Goal: Information Seeking & Learning: Learn about a topic

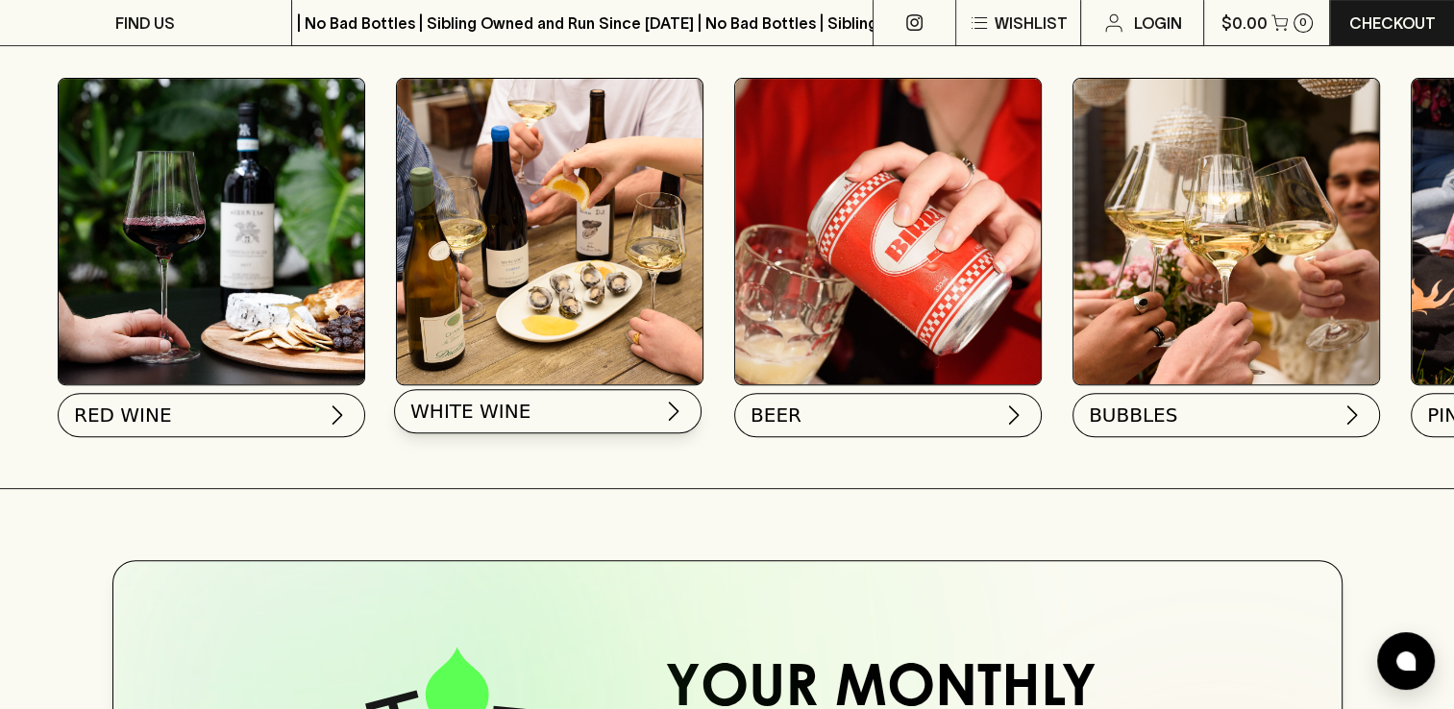
click at [675, 417] on img at bounding box center [673, 411] width 23 height 23
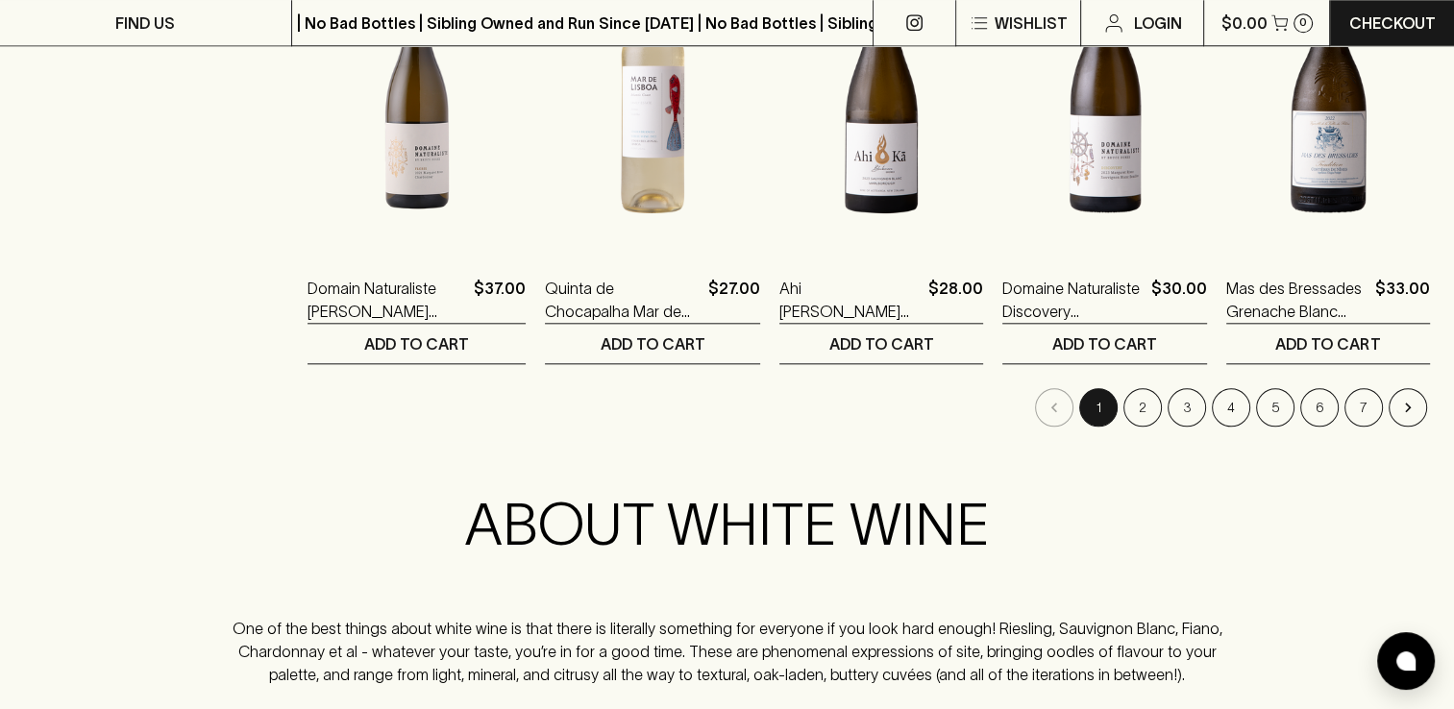
scroll to position [1988, 0]
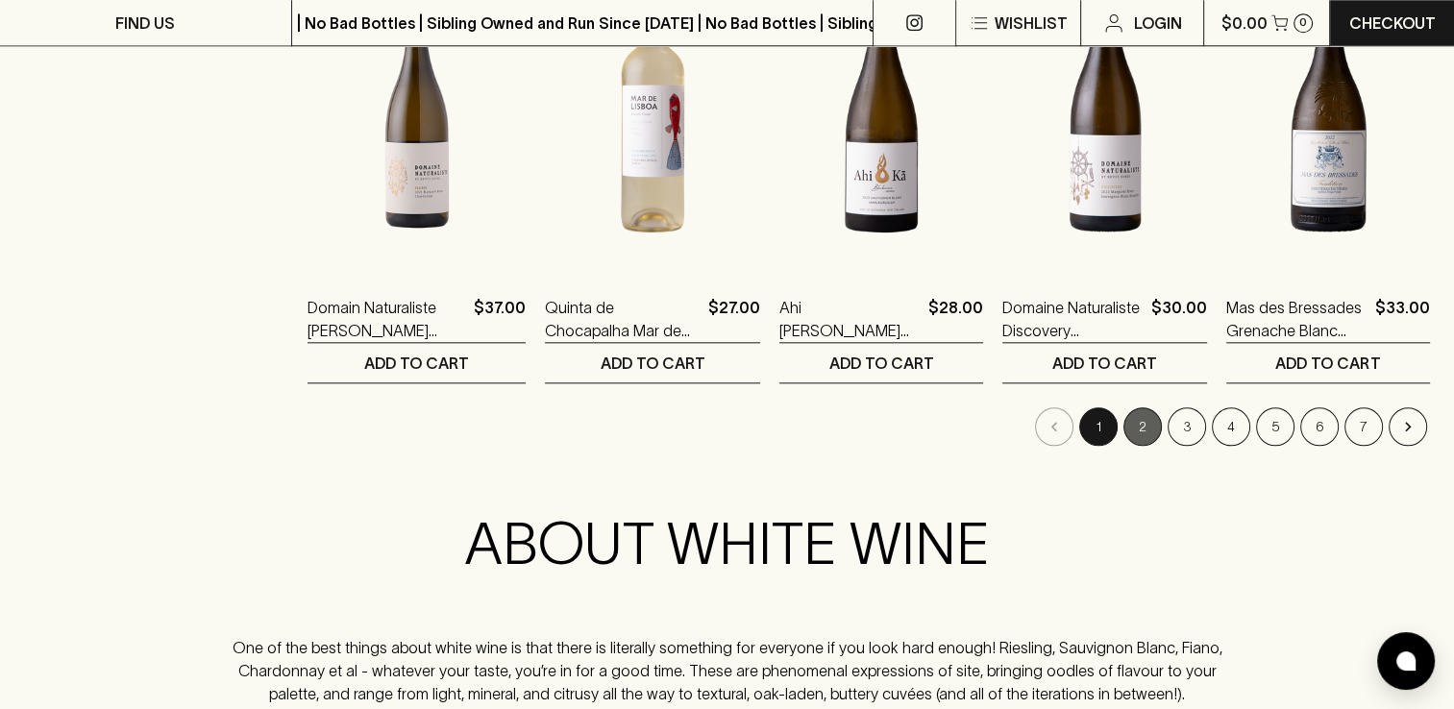
click at [1149, 428] on button "2" at bounding box center [1143, 427] width 38 height 38
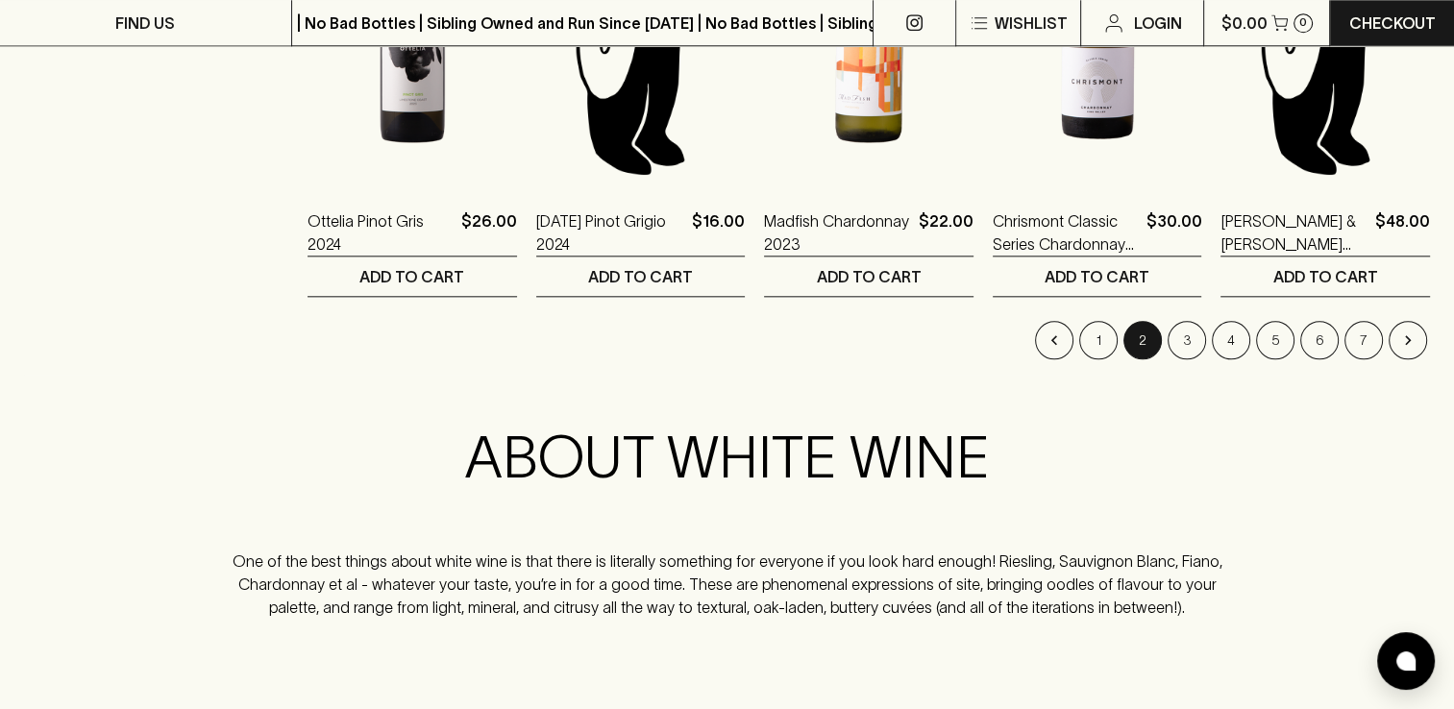
scroll to position [2116, 0]
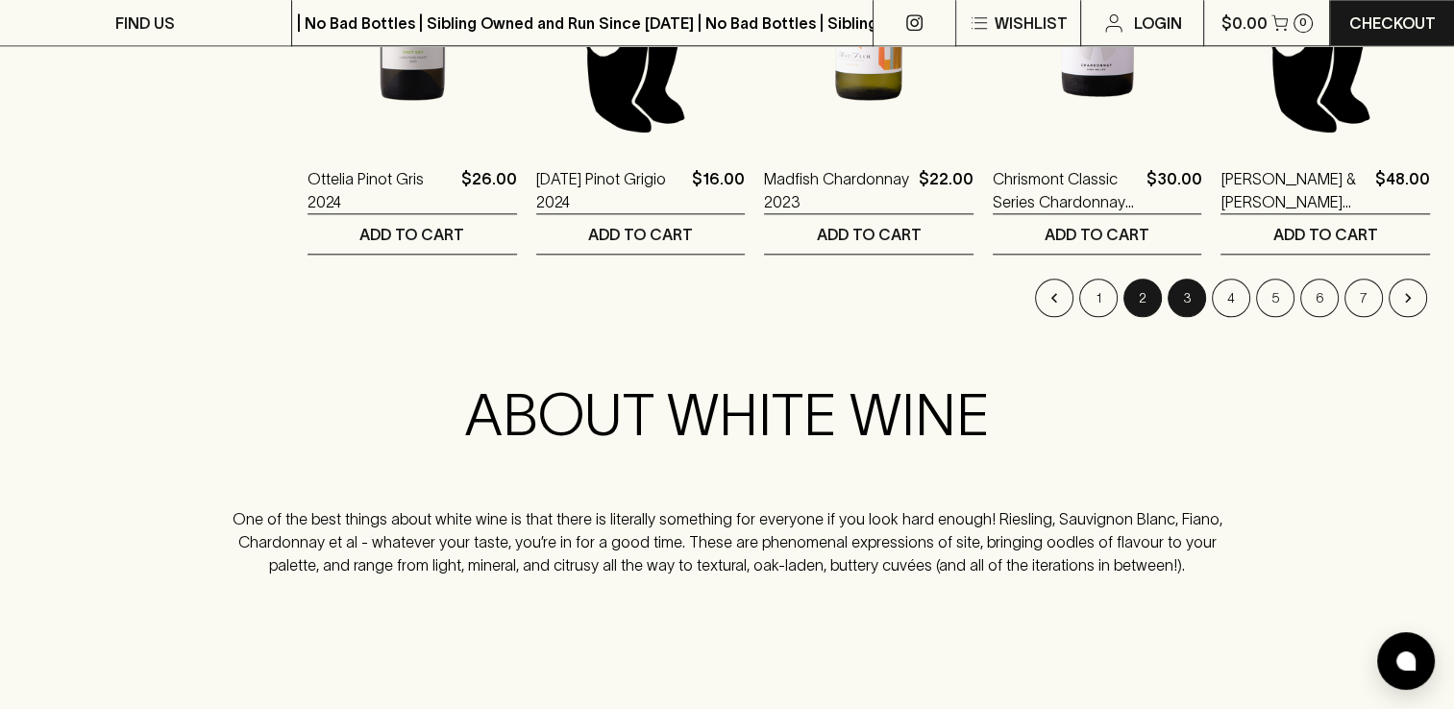
click at [1197, 302] on button "3" at bounding box center [1187, 298] width 38 height 38
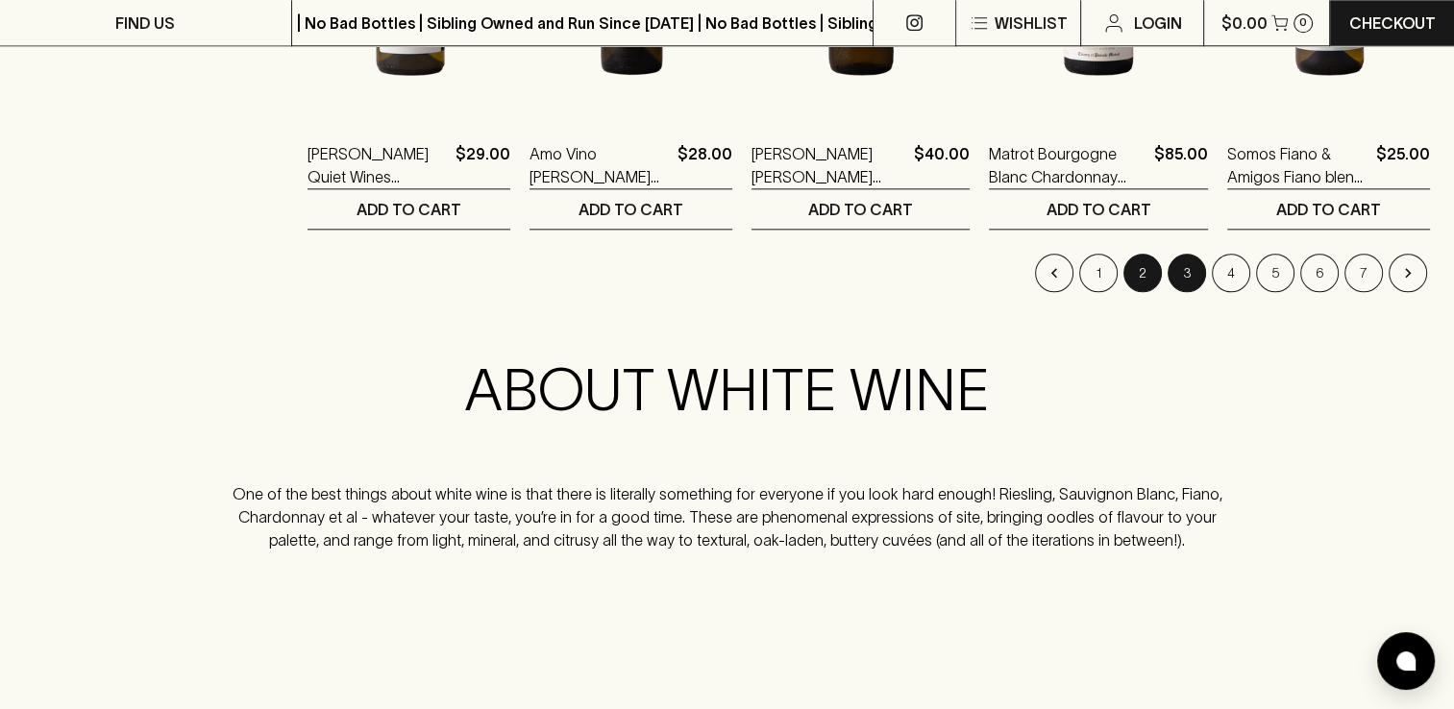
scroll to position [2141, 0]
click at [1226, 275] on button "4" at bounding box center [1231, 273] width 38 height 38
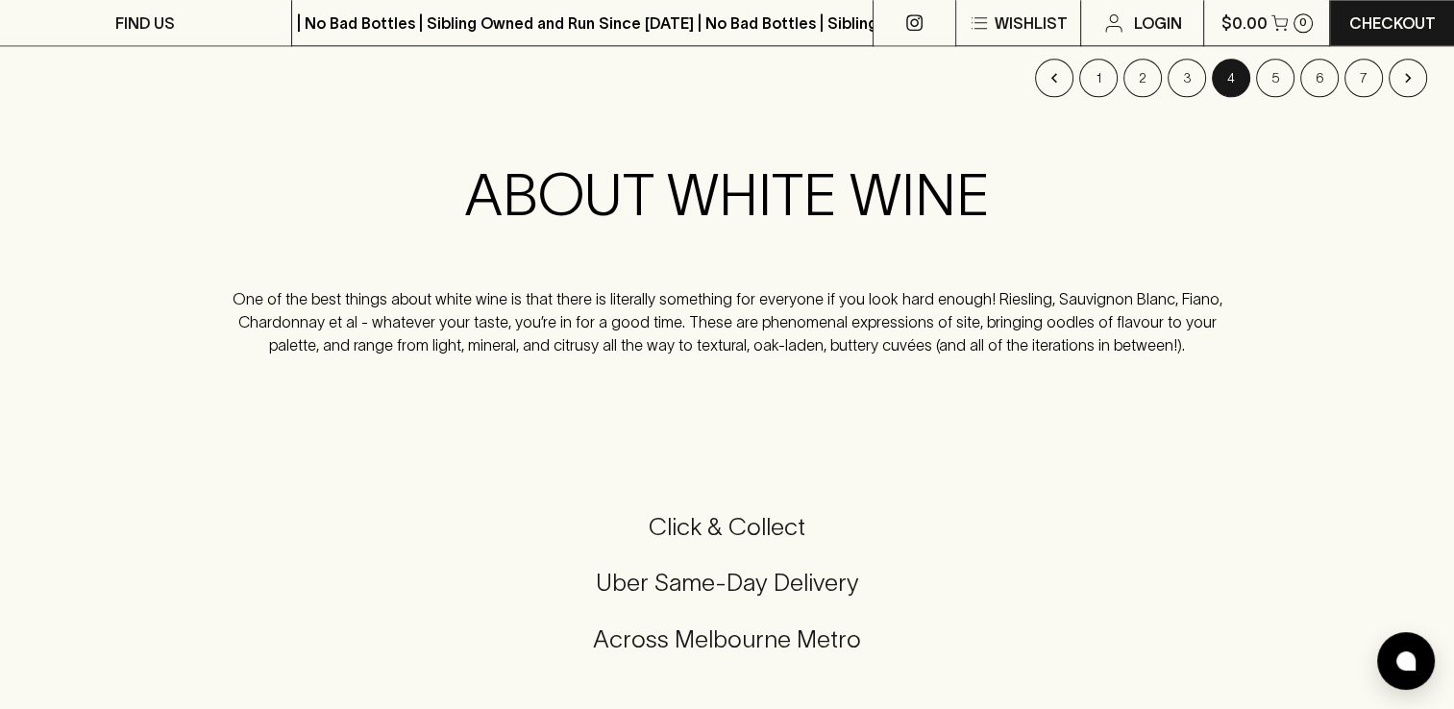
scroll to position [2348, 0]
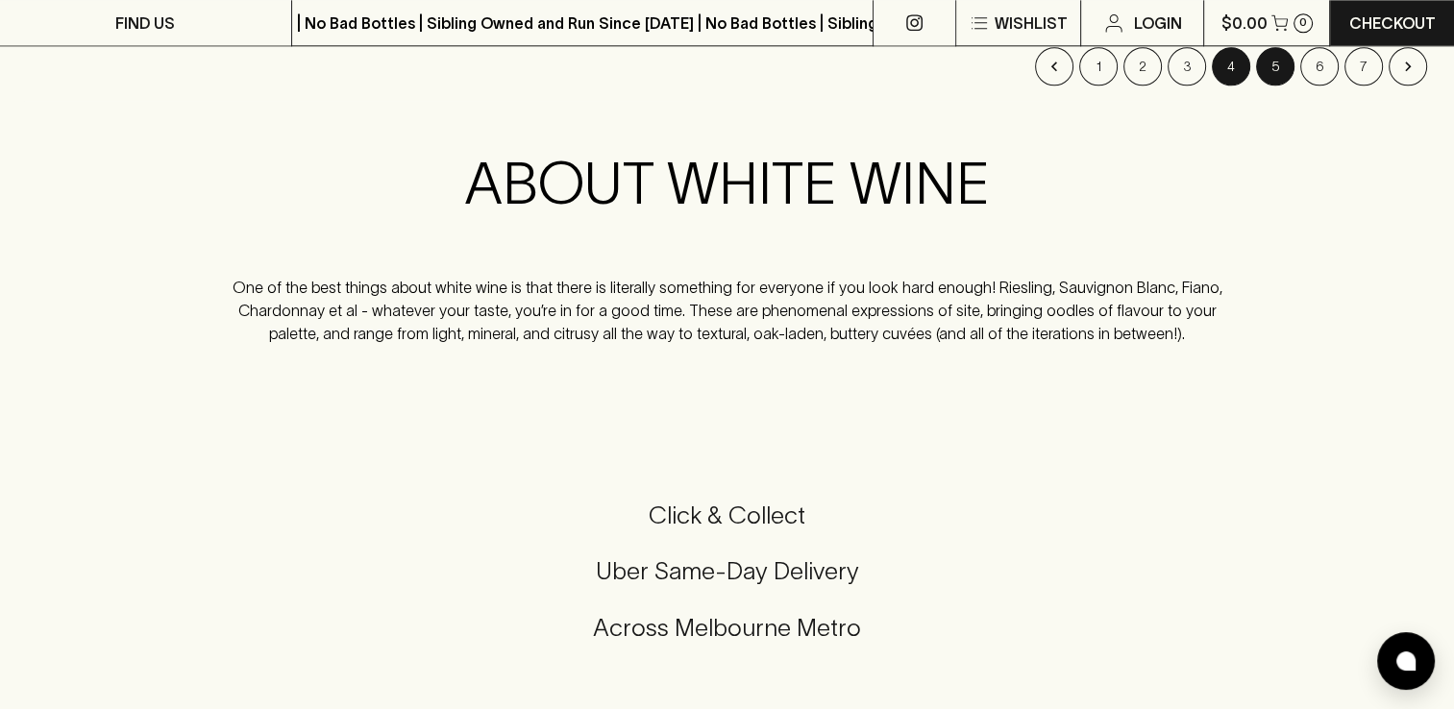
click at [1279, 63] on button "5" at bounding box center [1275, 66] width 38 height 38
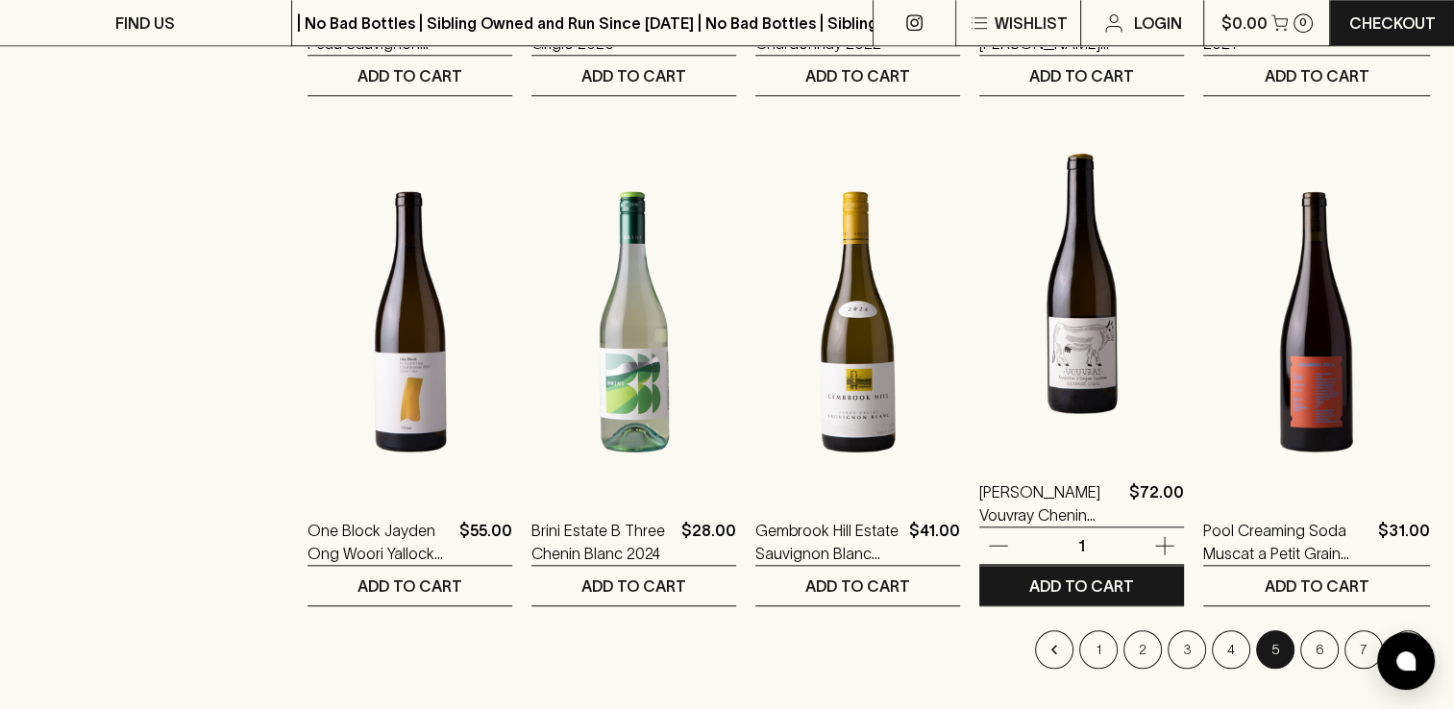
scroll to position [1959, 0]
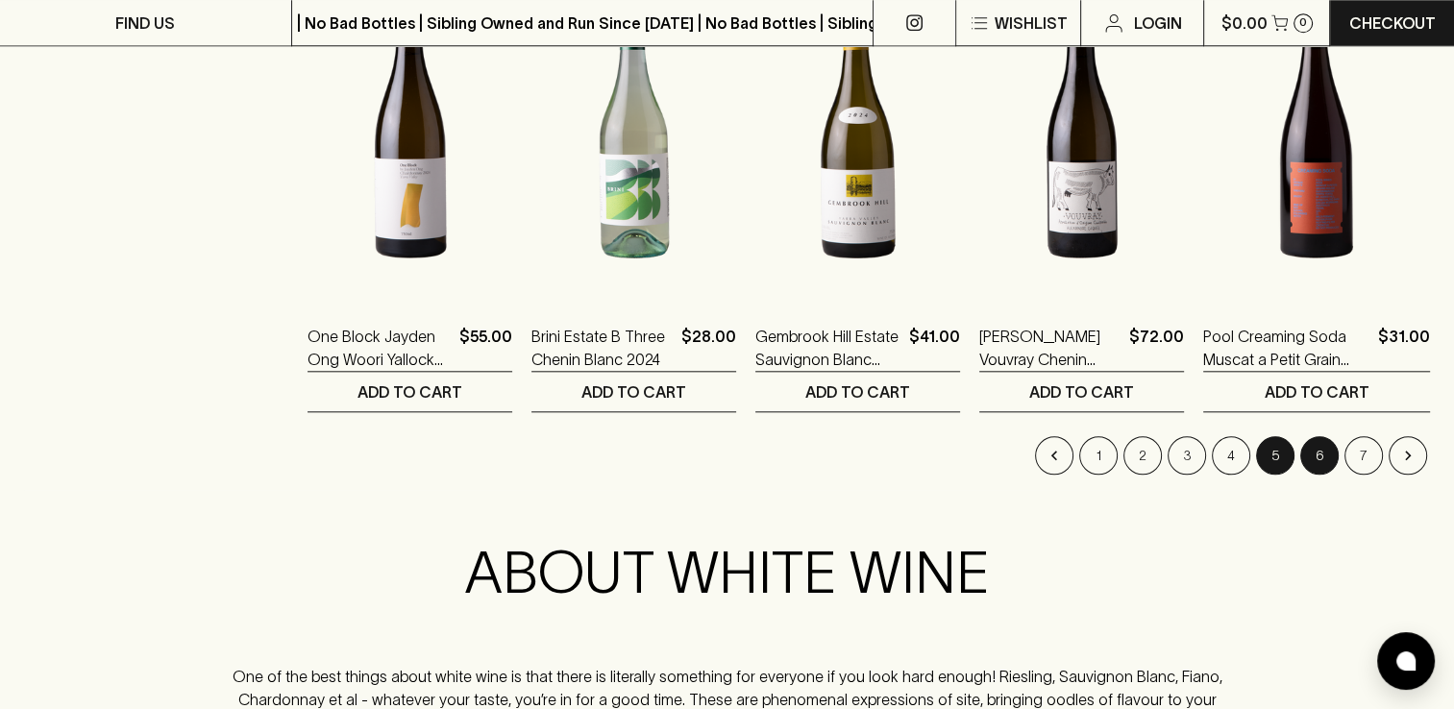
click at [1319, 449] on button "6" at bounding box center [1319, 455] width 38 height 38
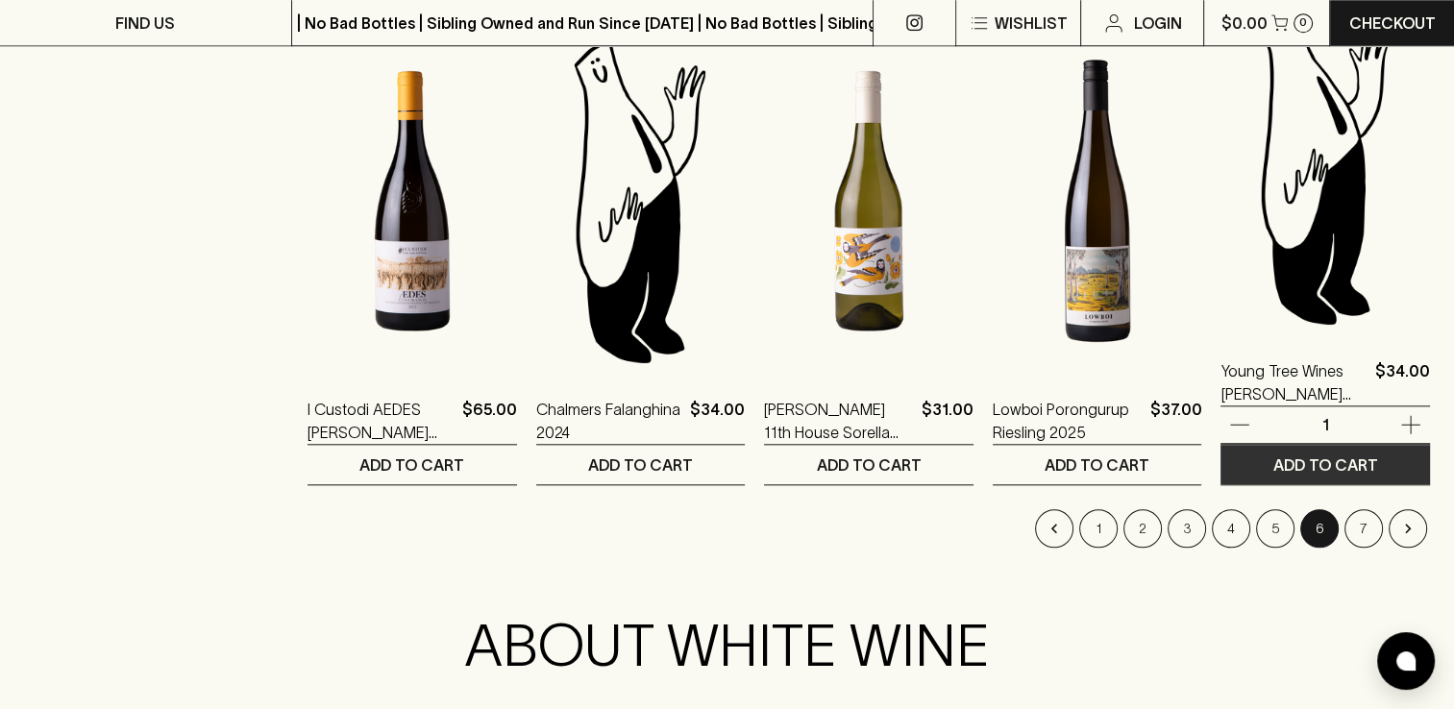
scroll to position [1887, 0]
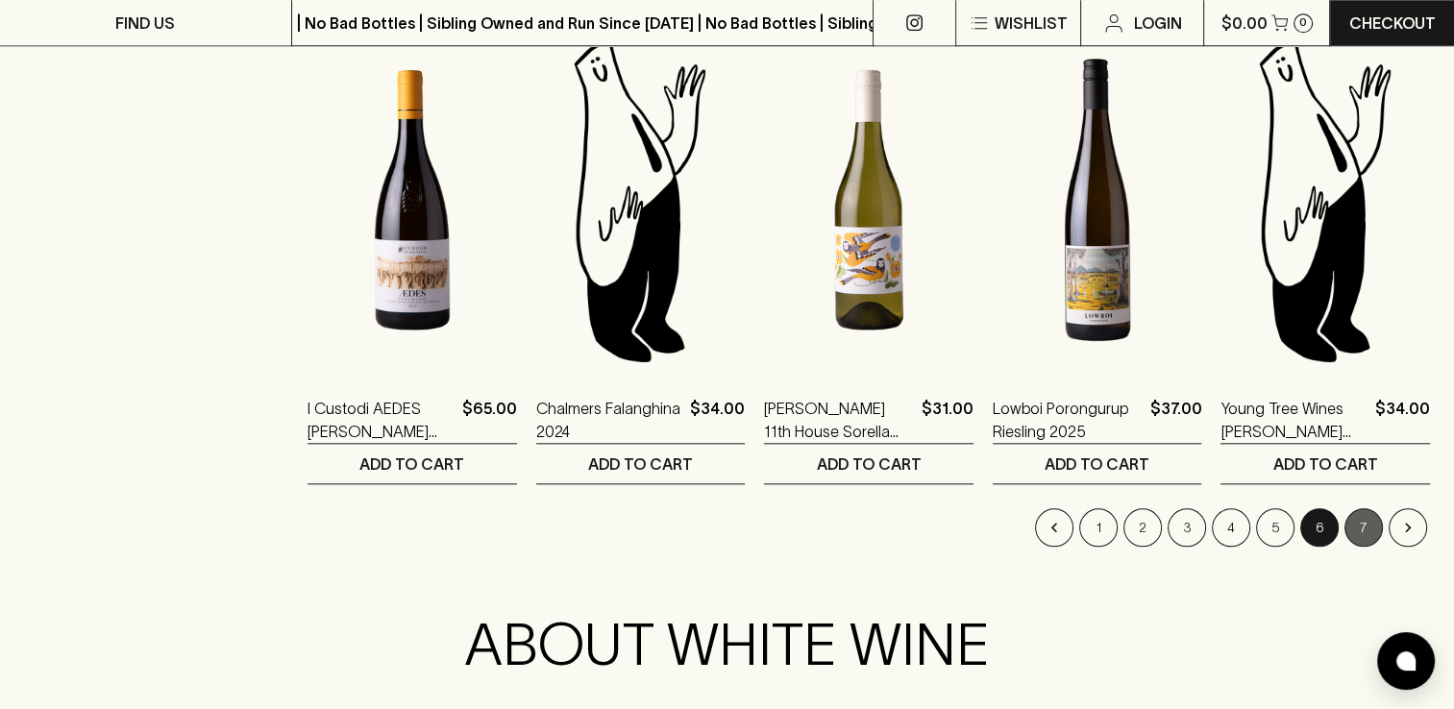
click at [1356, 524] on button "7" at bounding box center [1364, 527] width 38 height 38
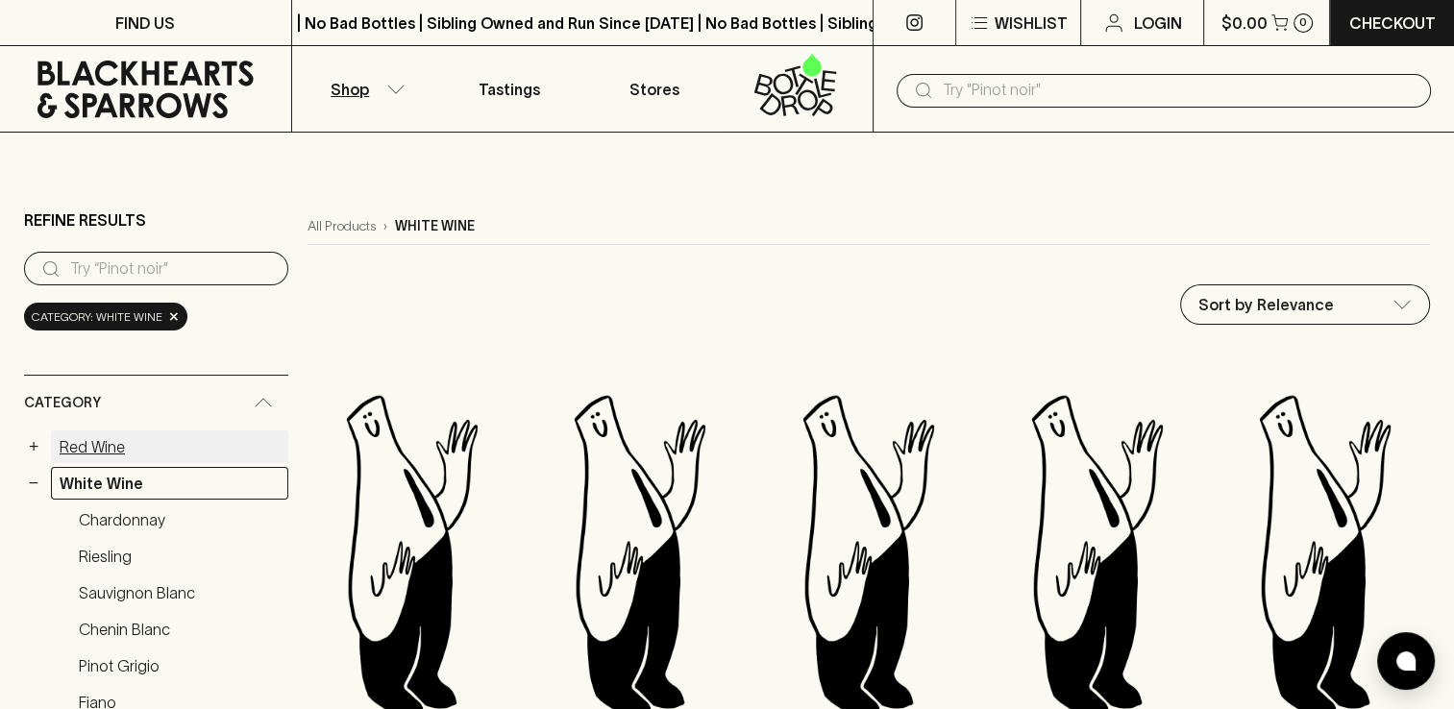
click at [104, 440] on link "Red Wine" at bounding box center [169, 447] width 237 height 33
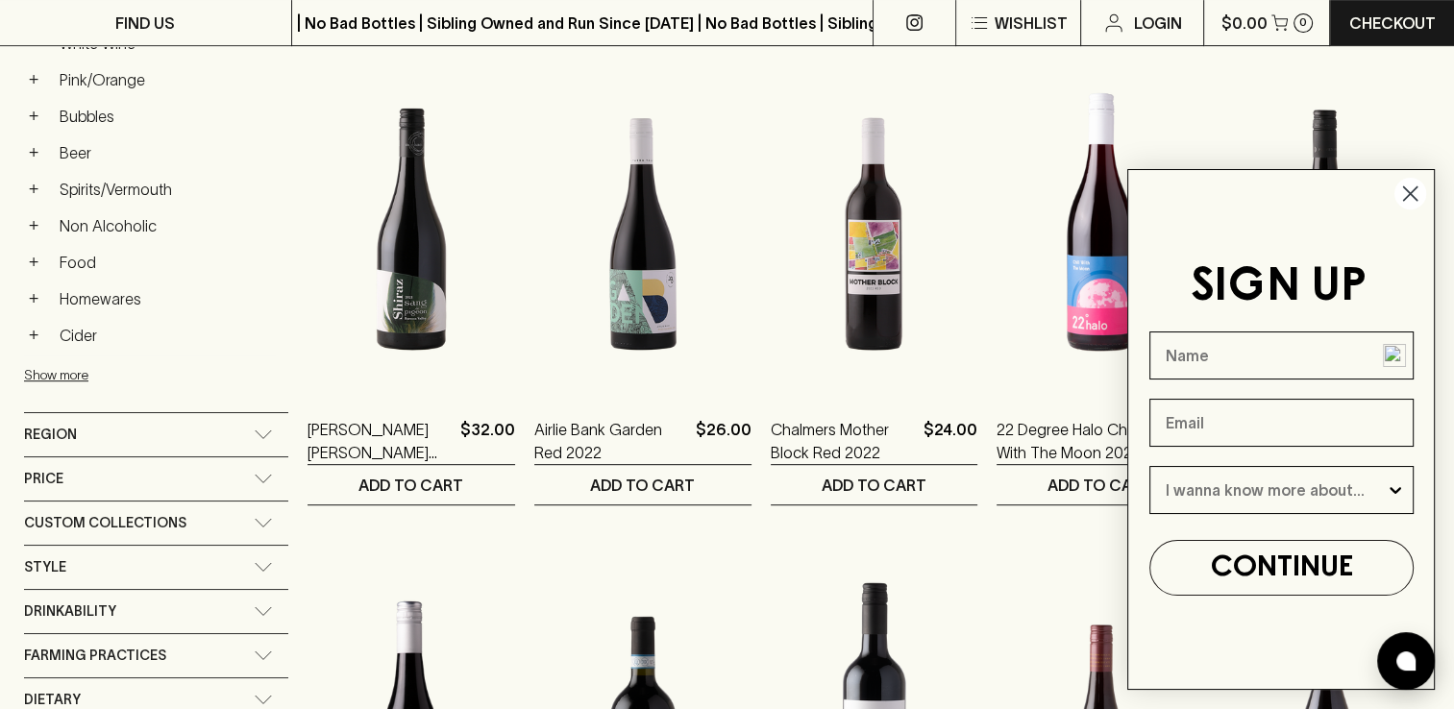
scroll to position [846, 0]
click at [254, 429] on icon at bounding box center [263, 434] width 19 height 10
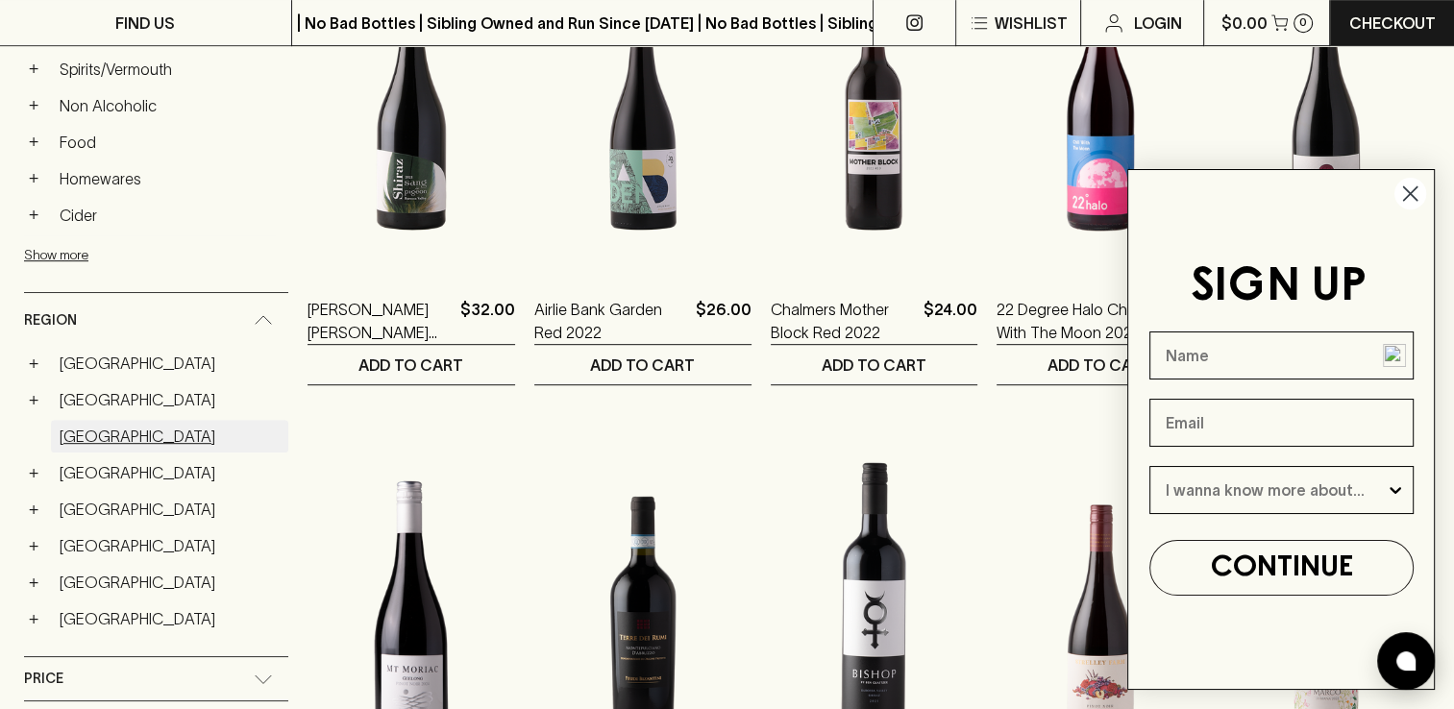
scroll to position [952, 0]
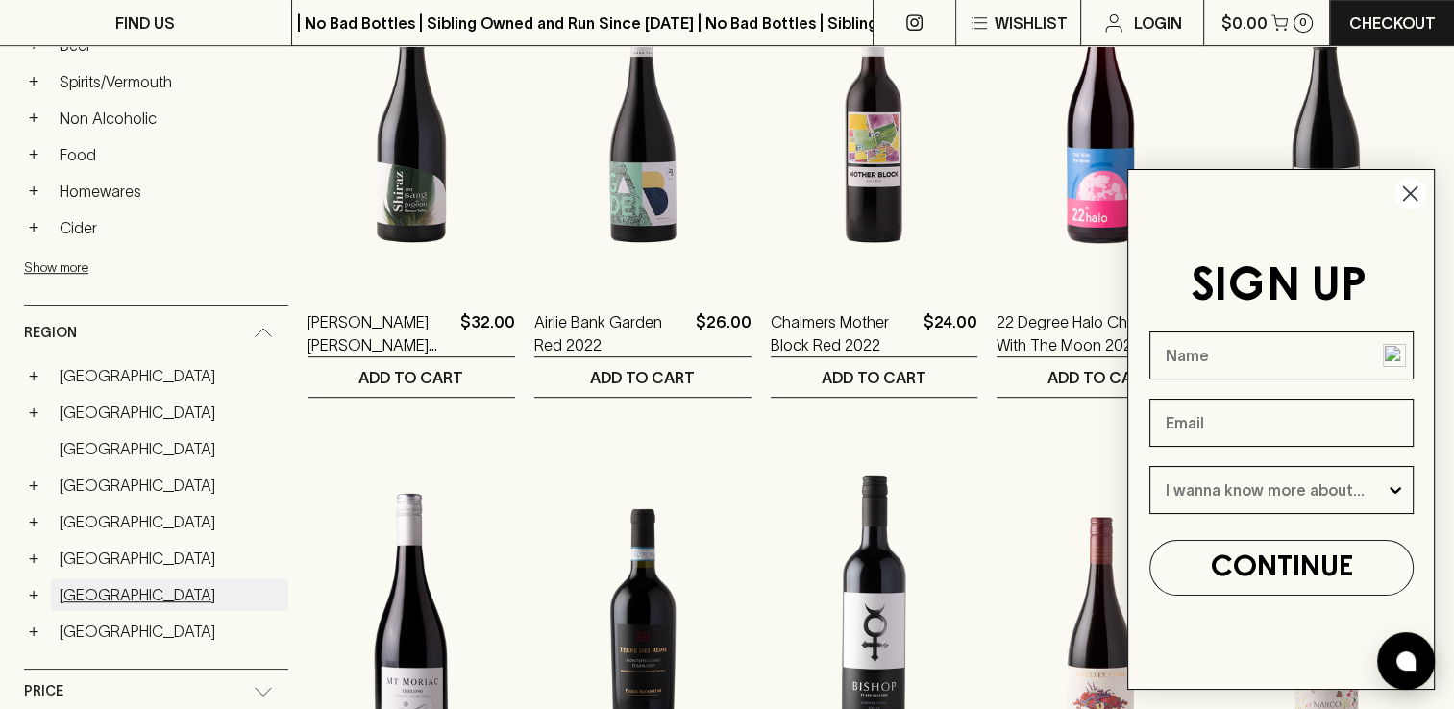
click at [141, 585] on link "[GEOGRAPHIC_DATA]" at bounding box center [169, 595] width 237 height 33
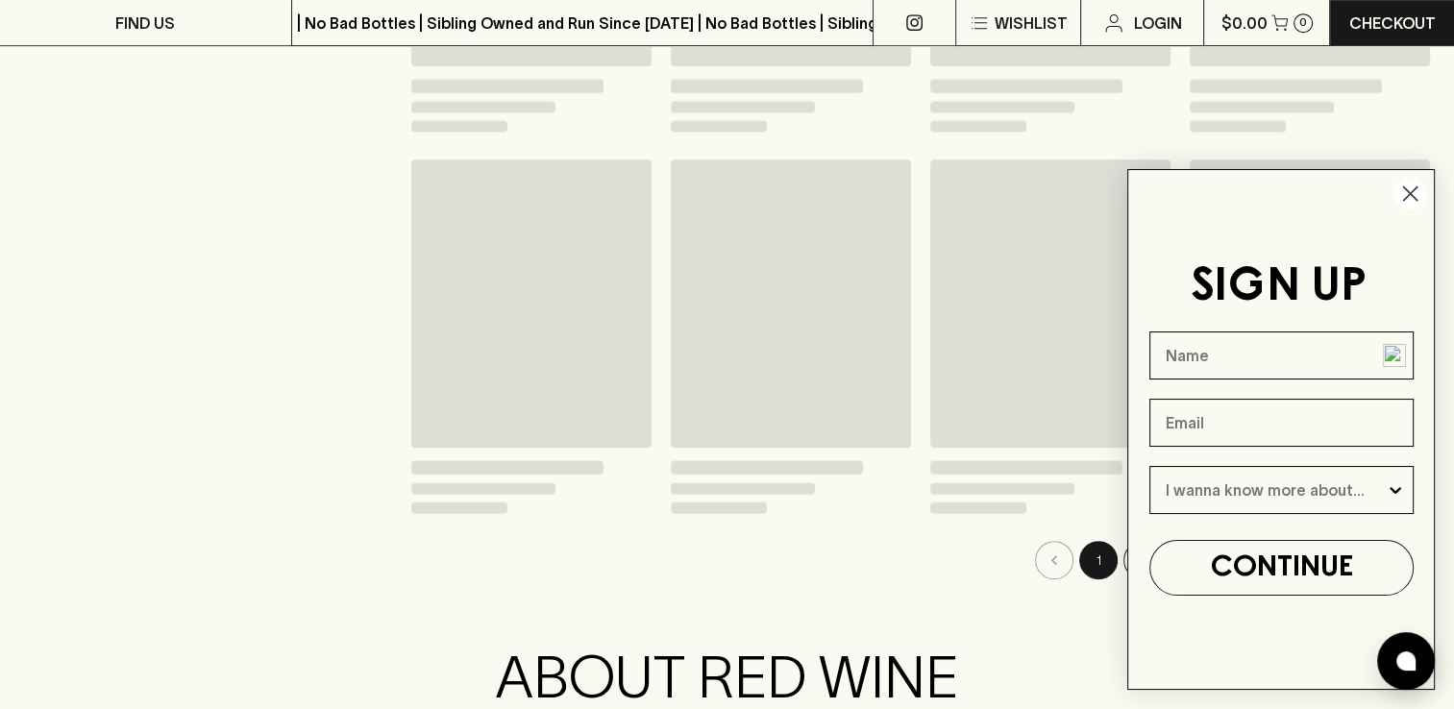
scroll to position [986, 0]
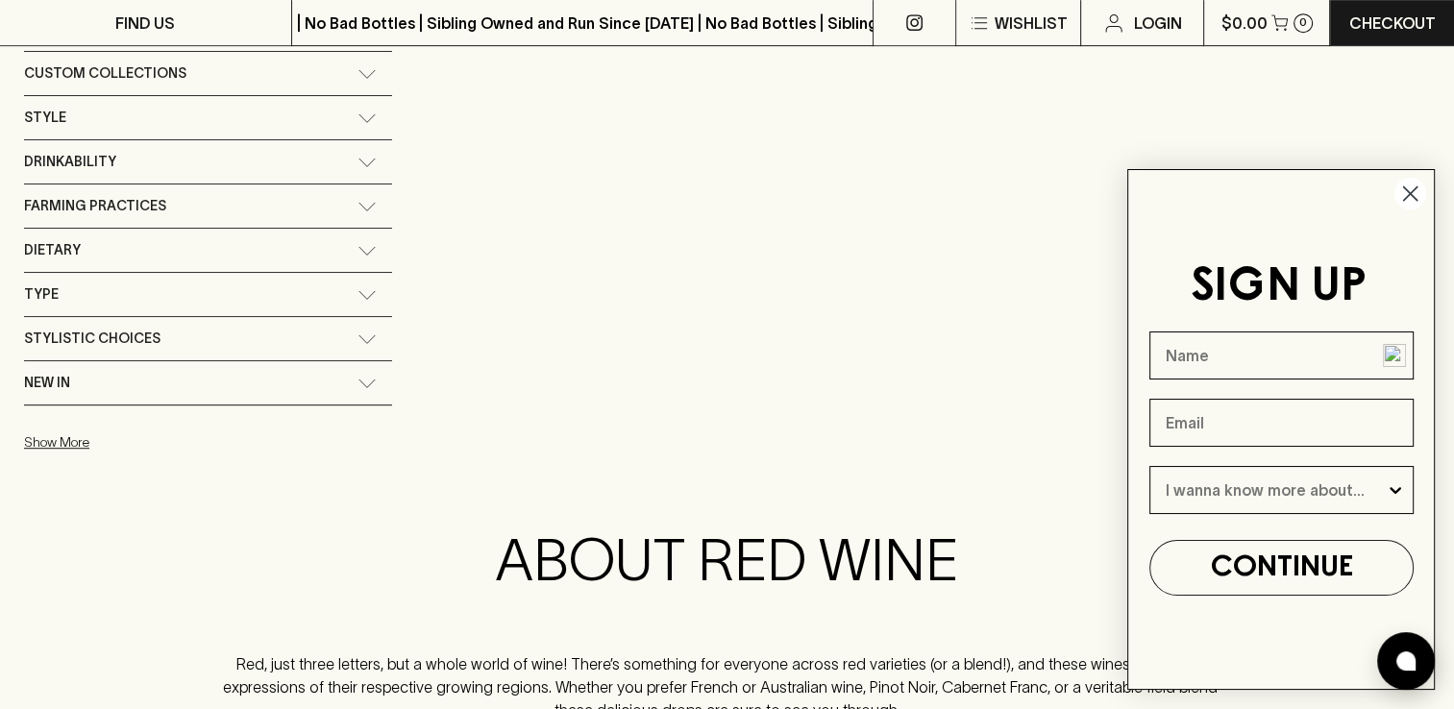
click at [1413, 194] on circle "Close dialog" at bounding box center [1411, 194] width 32 height 32
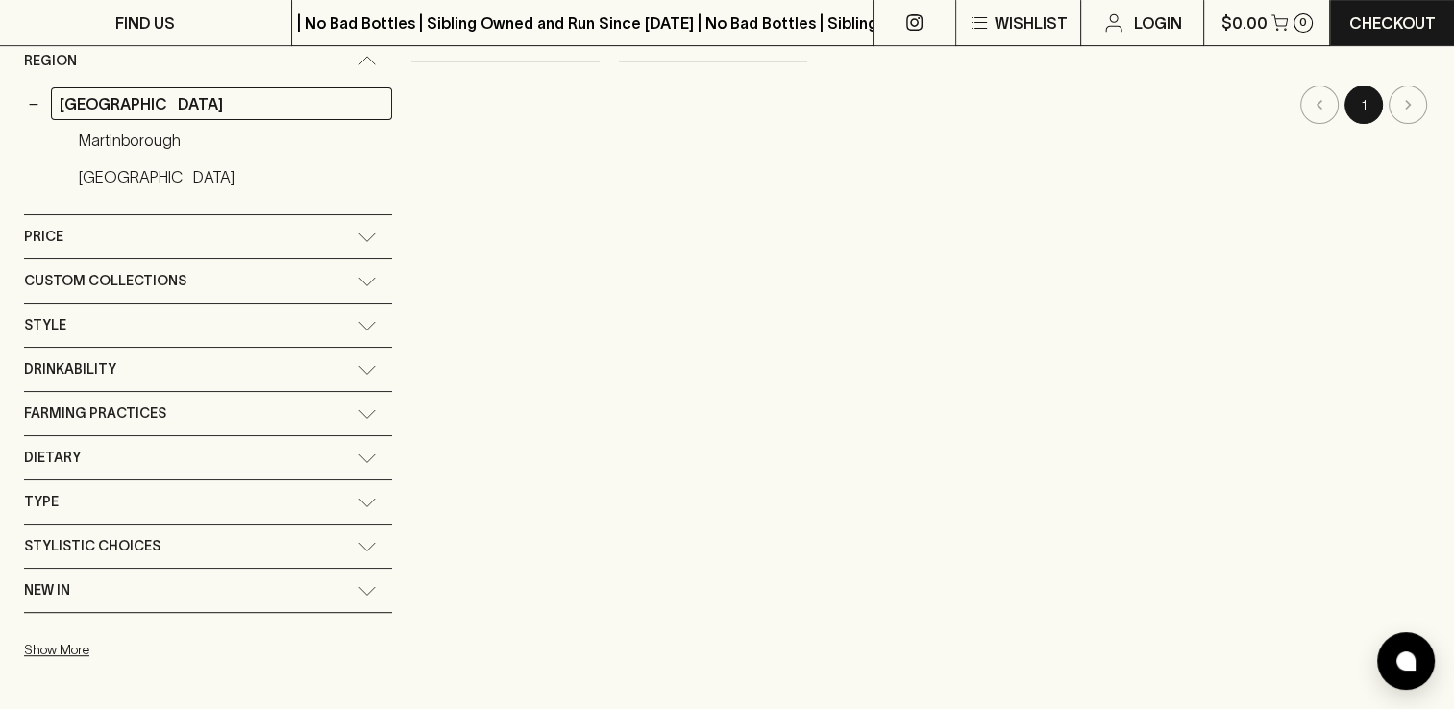
scroll to position [786, 0]
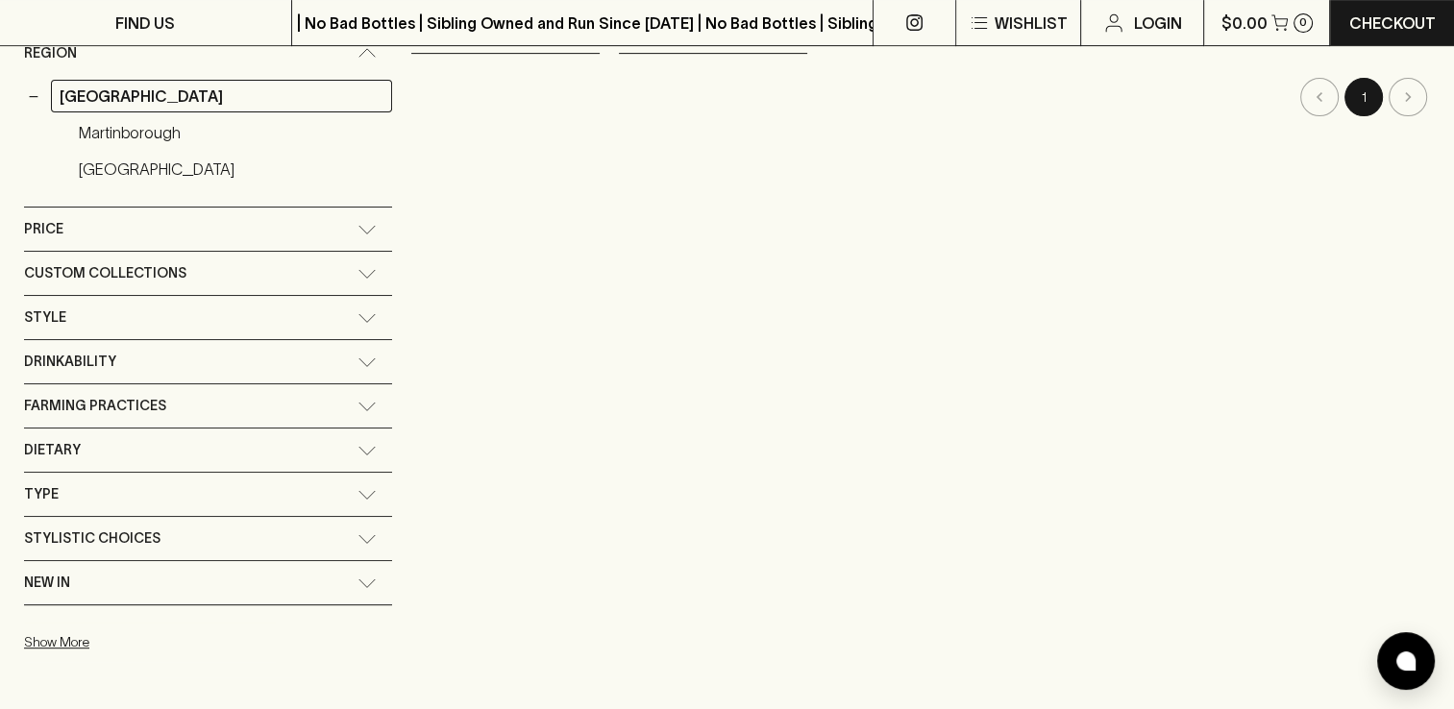
click at [358, 269] on icon at bounding box center [367, 274] width 19 height 10
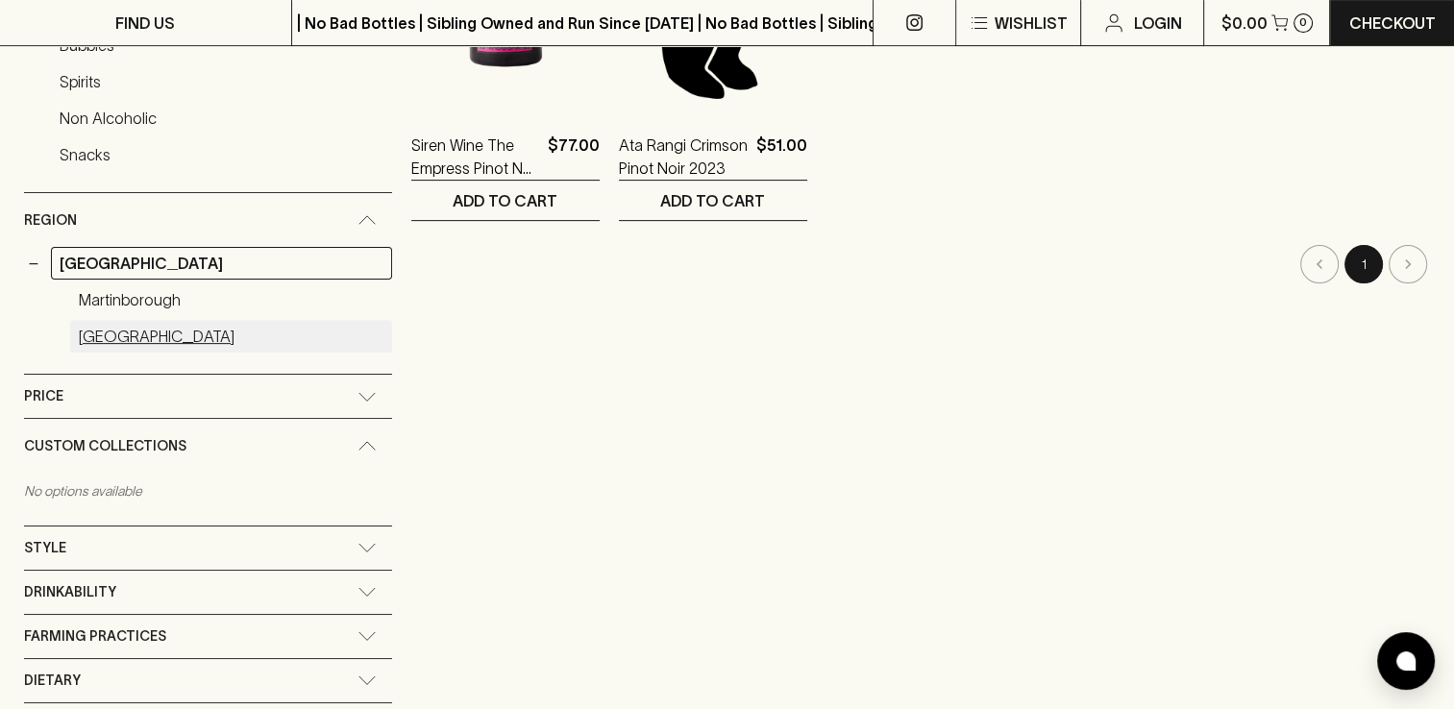
scroll to position [604, 0]
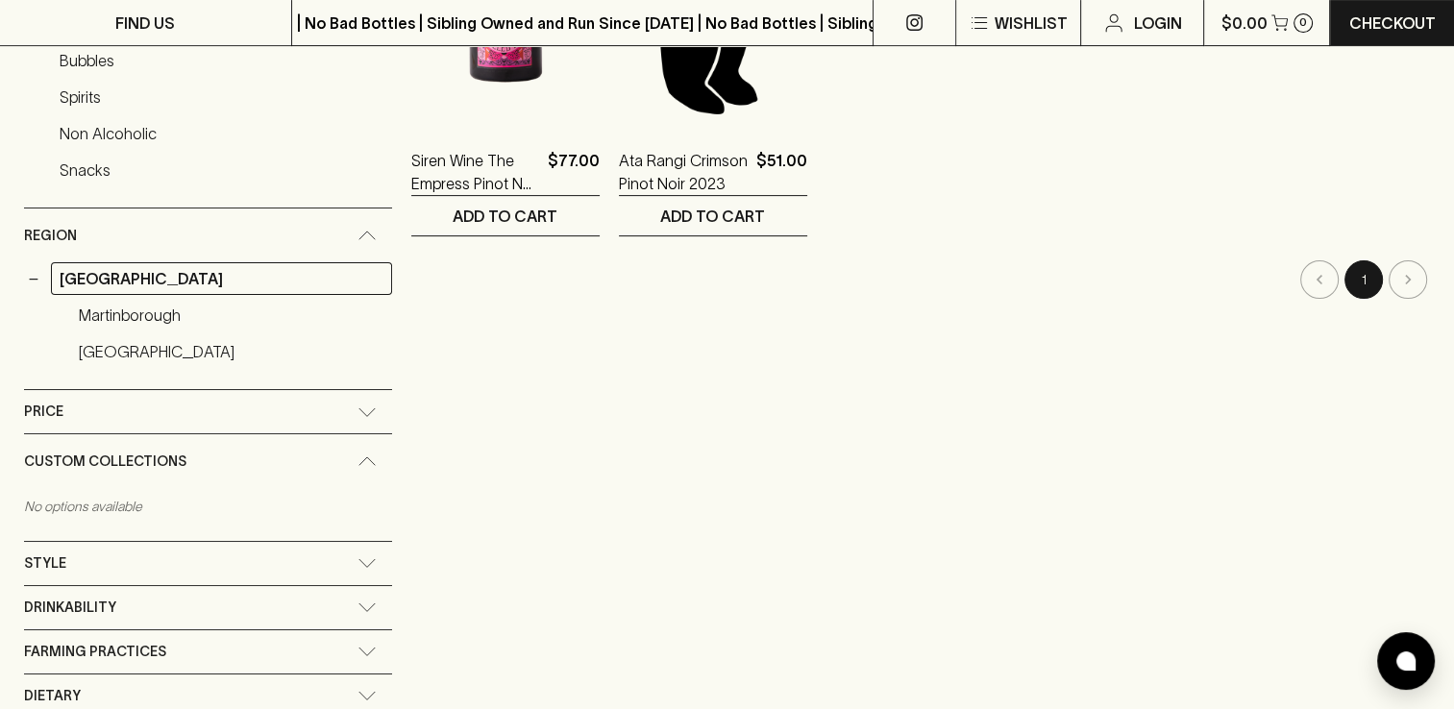
click at [358, 231] on icon at bounding box center [367, 236] width 19 height 10
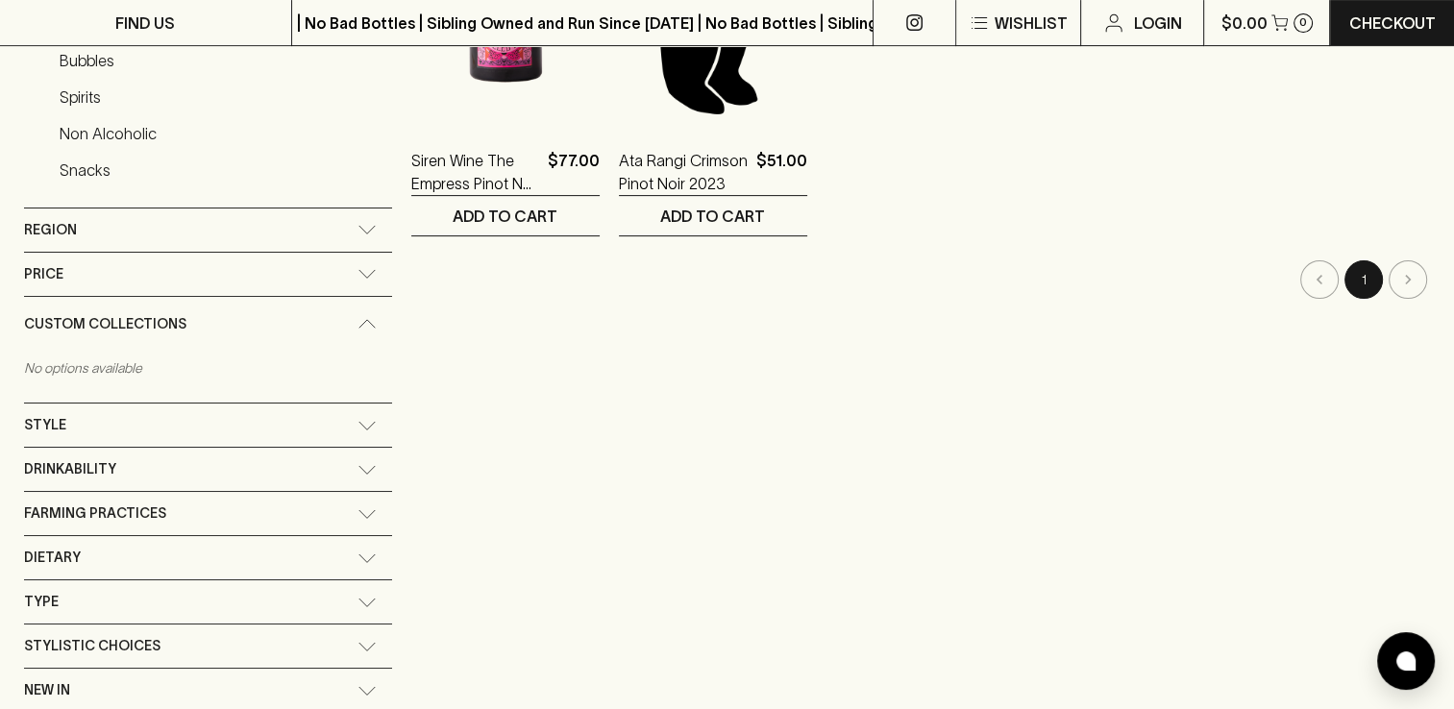
click at [331, 231] on div "Region" at bounding box center [208, 230] width 368 height 43
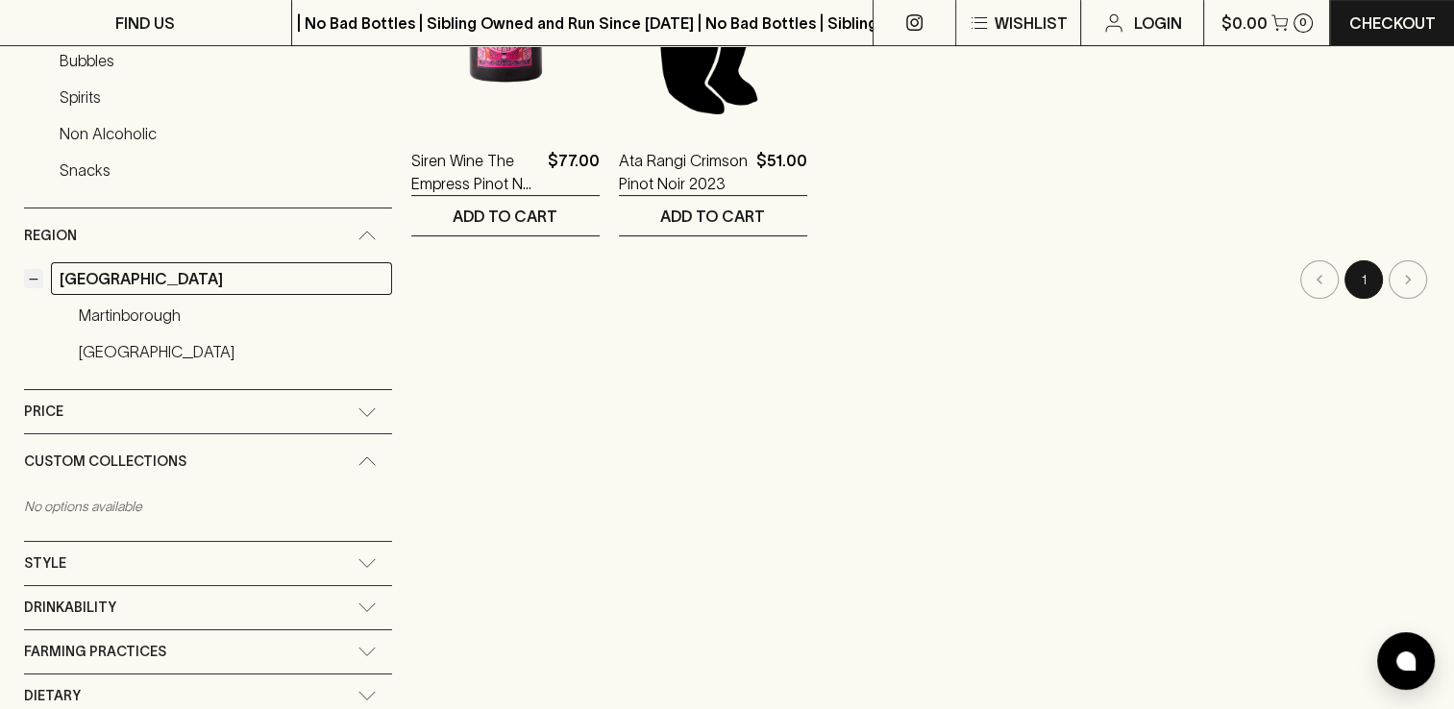
click at [32, 274] on button "−" at bounding box center [33, 278] width 19 height 19
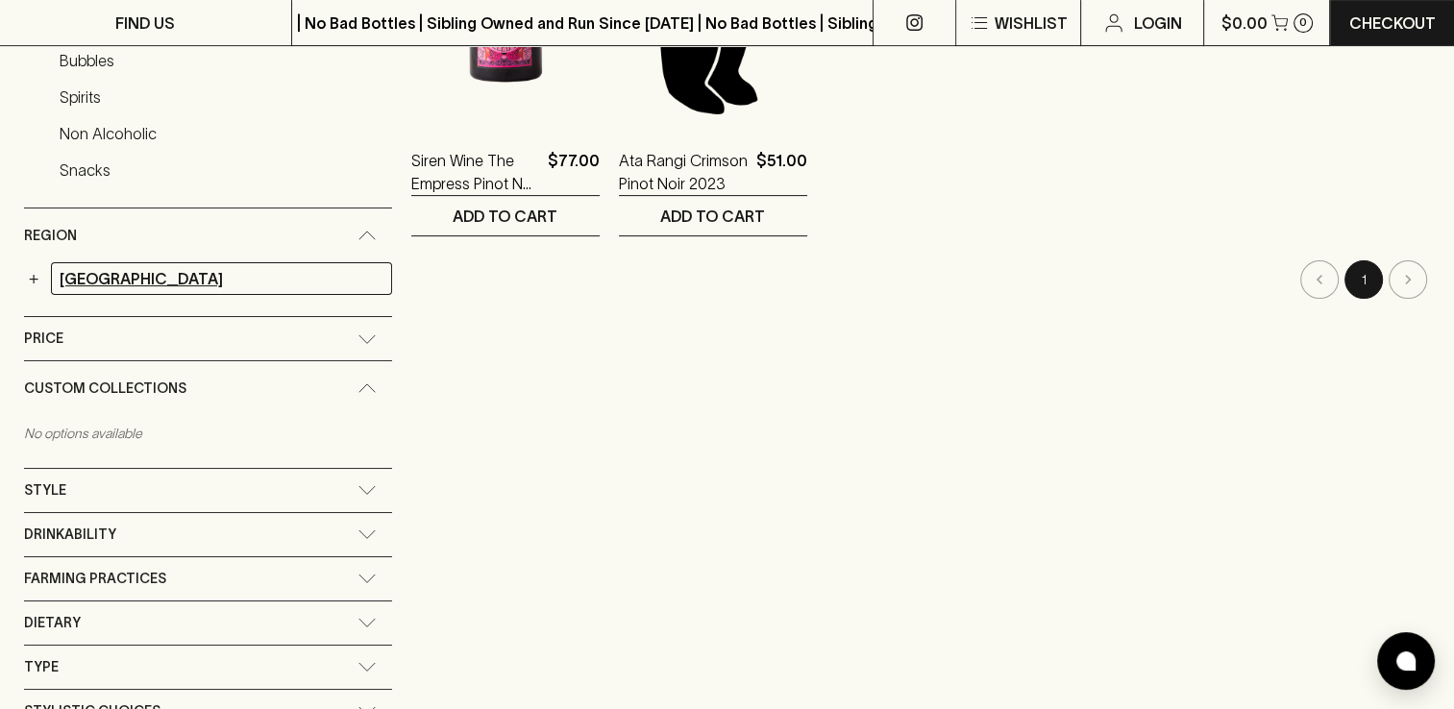
click at [321, 279] on link "[GEOGRAPHIC_DATA]" at bounding box center [221, 278] width 341 height 33
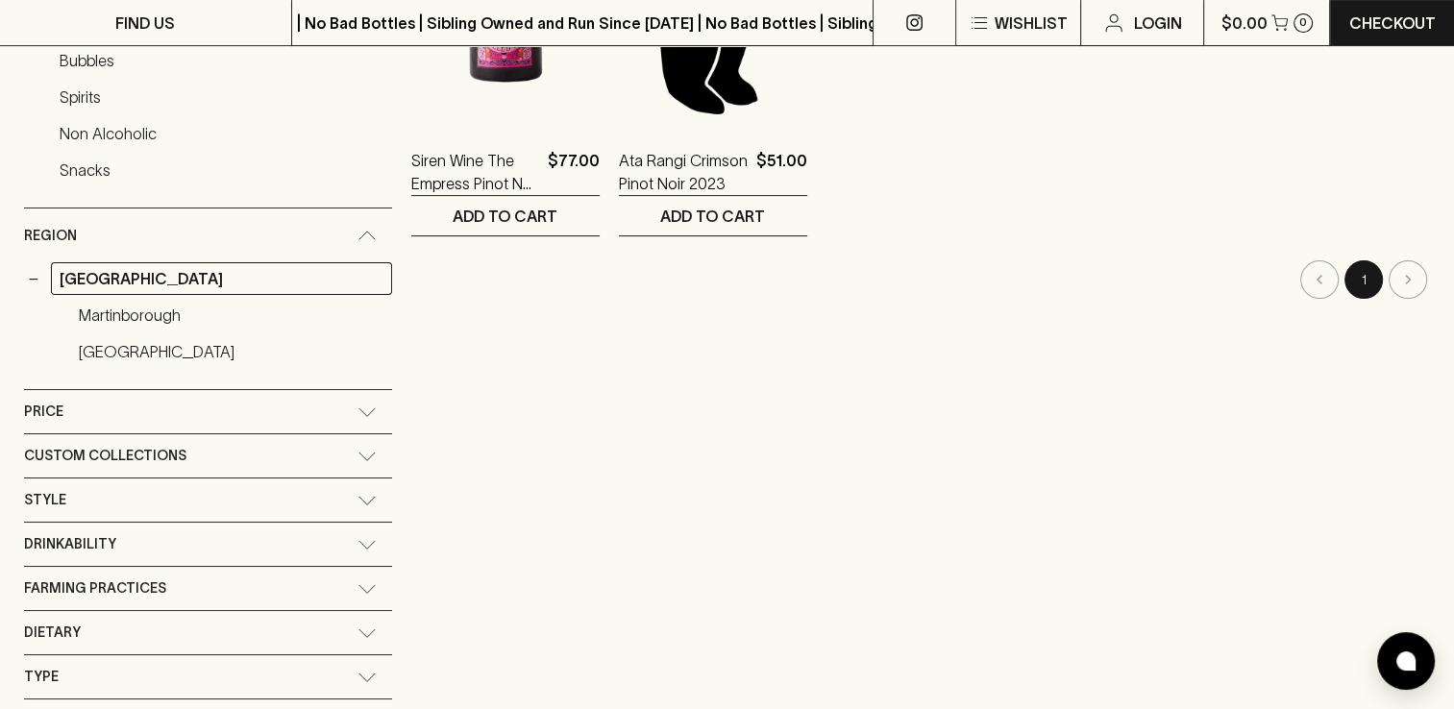
scroll to position [314, 0]
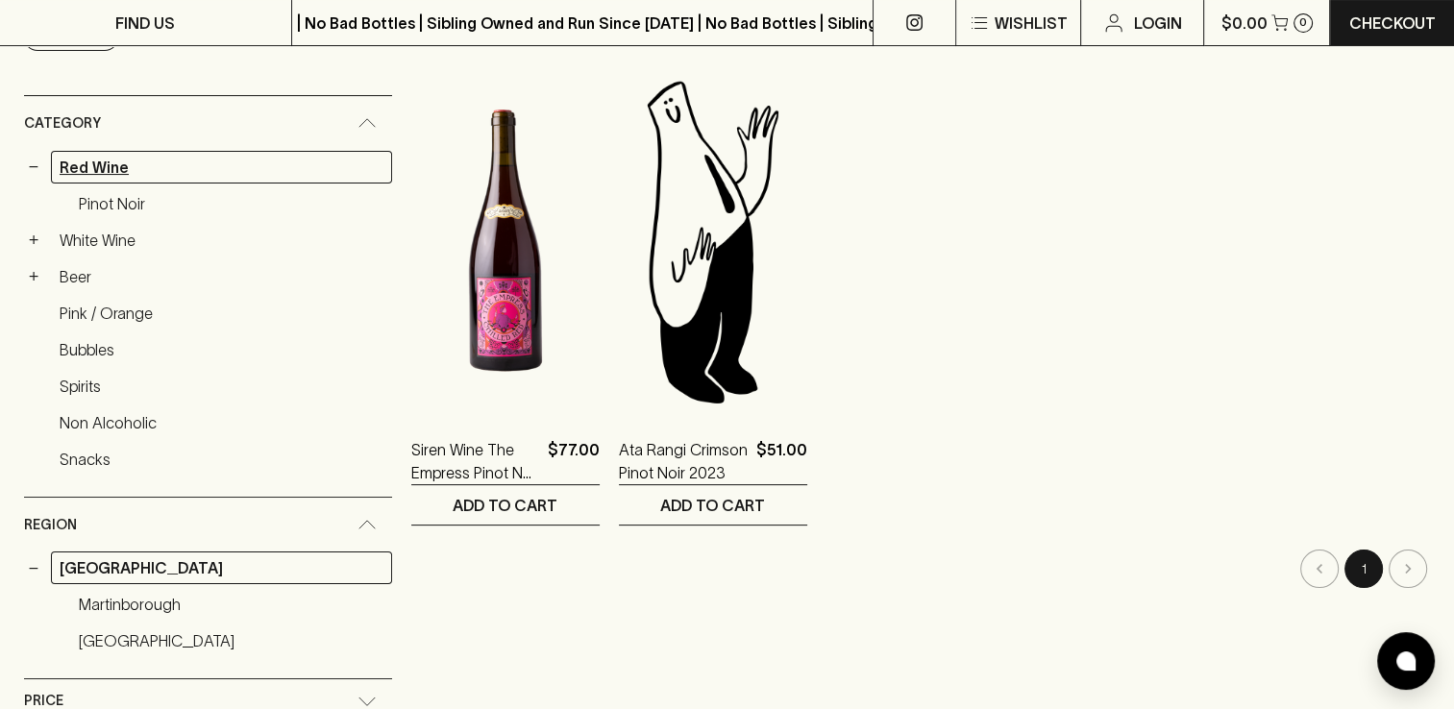
click at [94, 169] on link "Red Wine" at bounding box center [221, 167] width 341 height 33
click at [331, 509] on div "Region" at bounding box center [208, 525] width 368 height 55
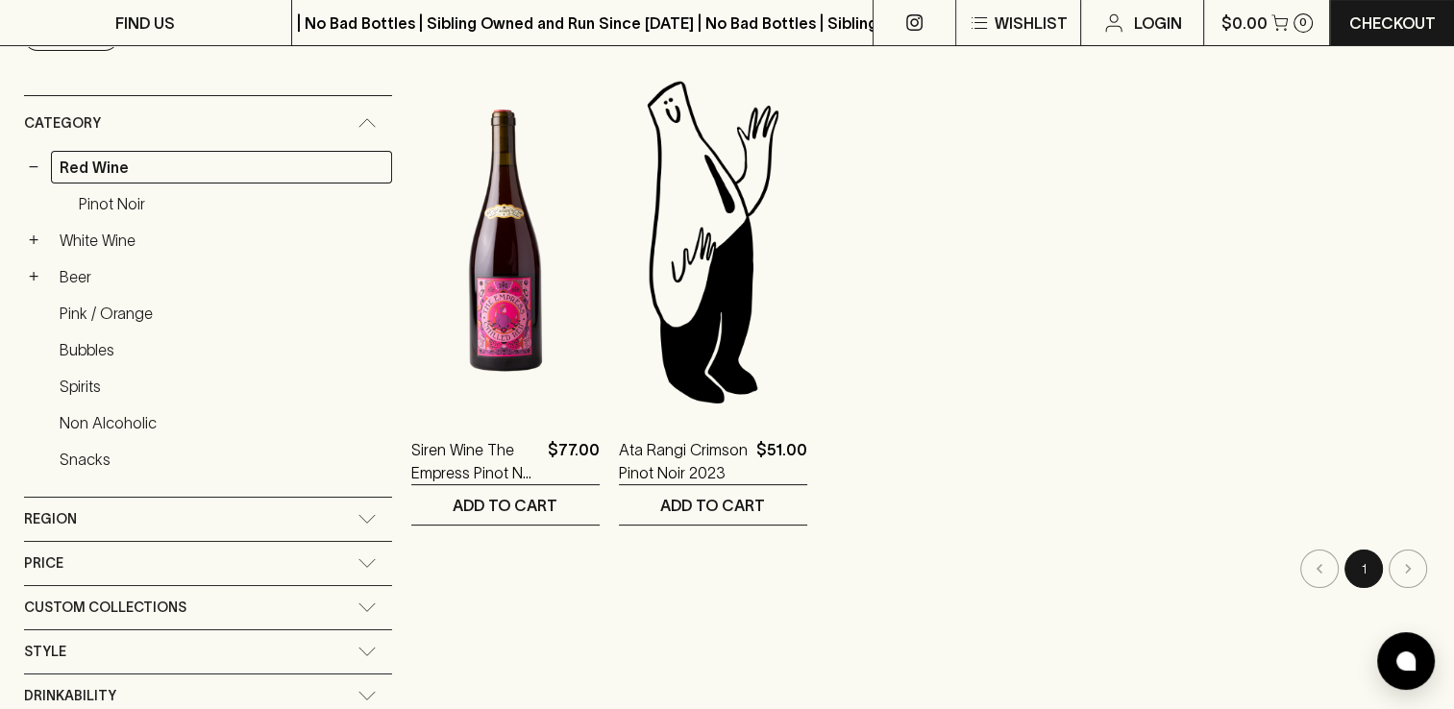
click at [334, 521] on div "Region" at bounding box center [208, 519] width 368 height 43
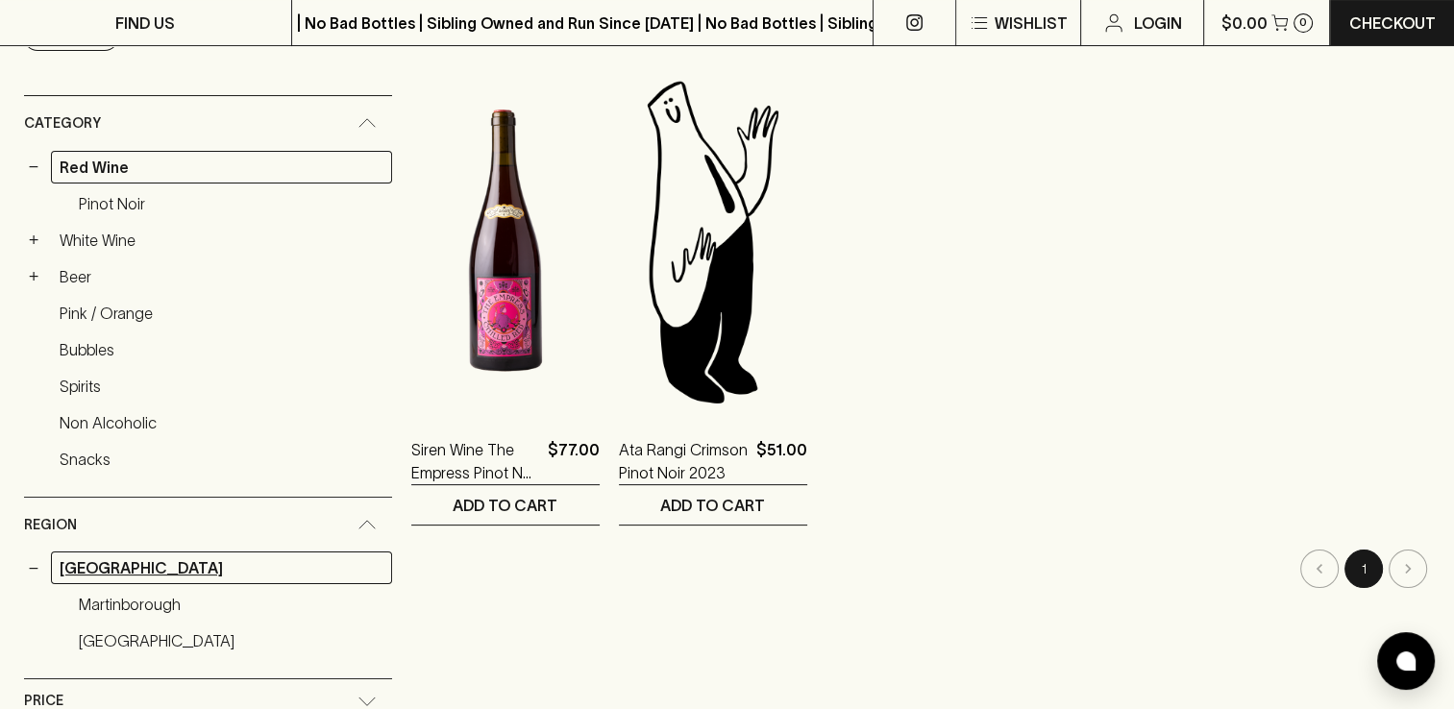
click at [185, 572] on link "[GEOGRAPHIC_DATA]" at bounding box center [221, 568] width 341 height 33
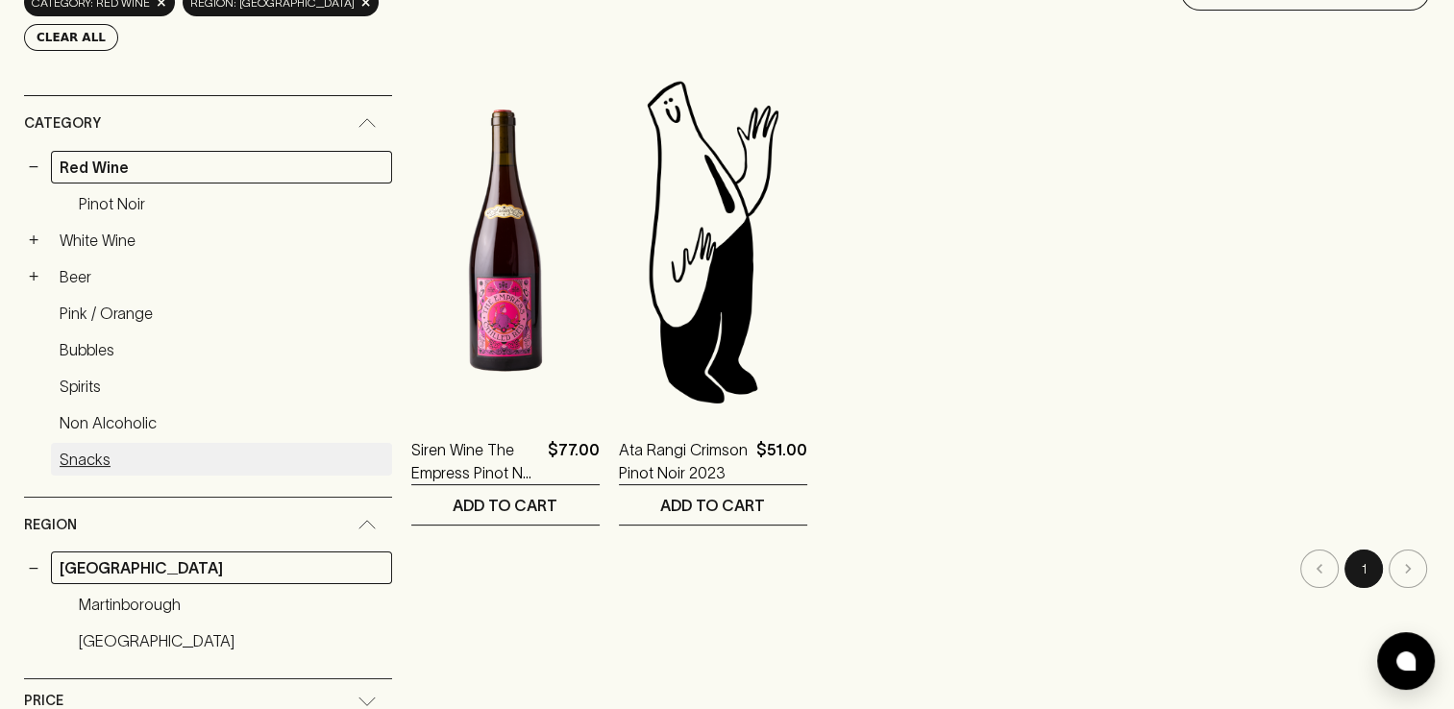
scroll to position [0, 0]
